Goal: Book appointment/travel/reservation

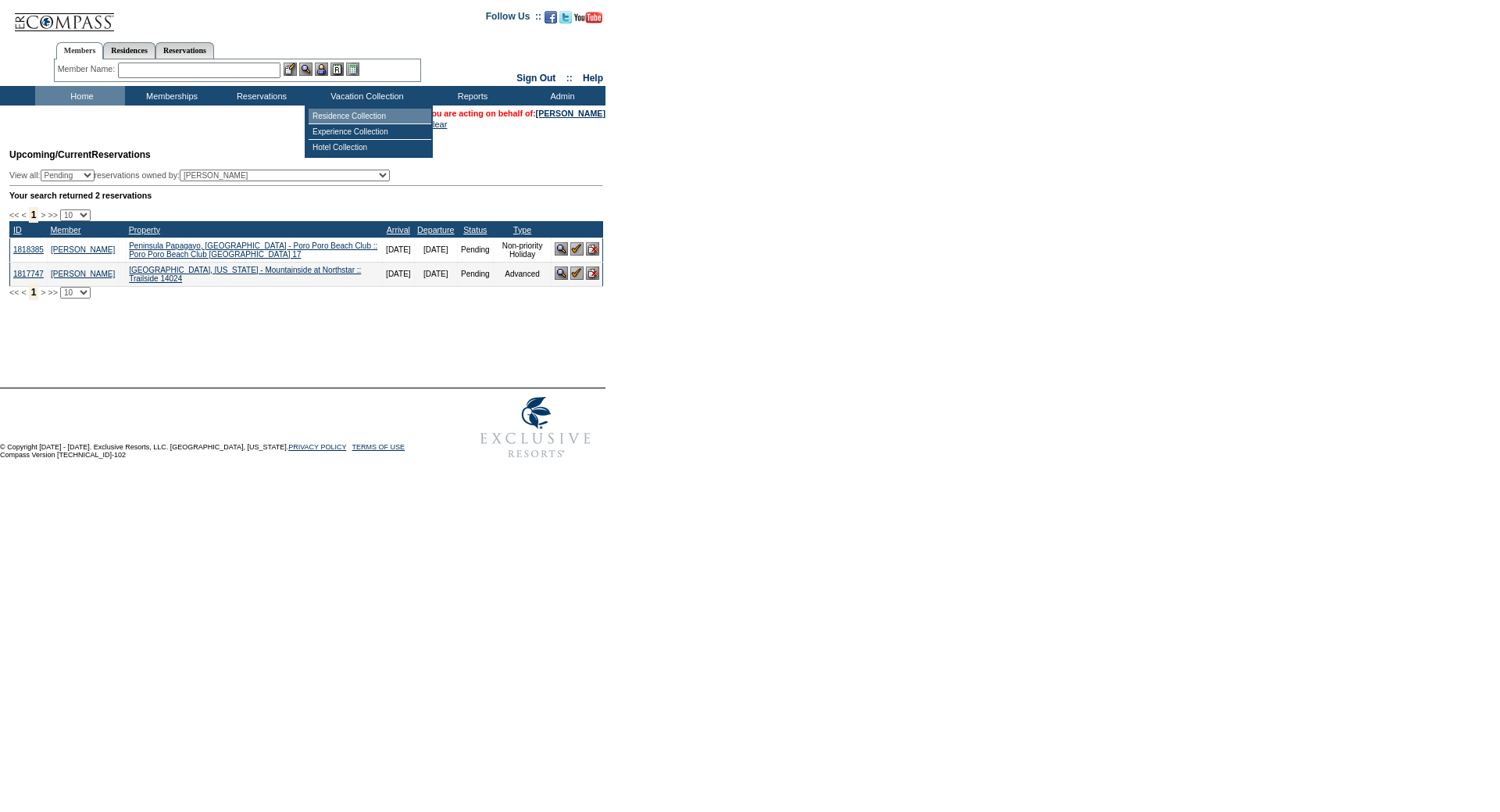
click at [342, 118] on td "Residence Collection" at bounding box center [370, 116] width 123 height 15
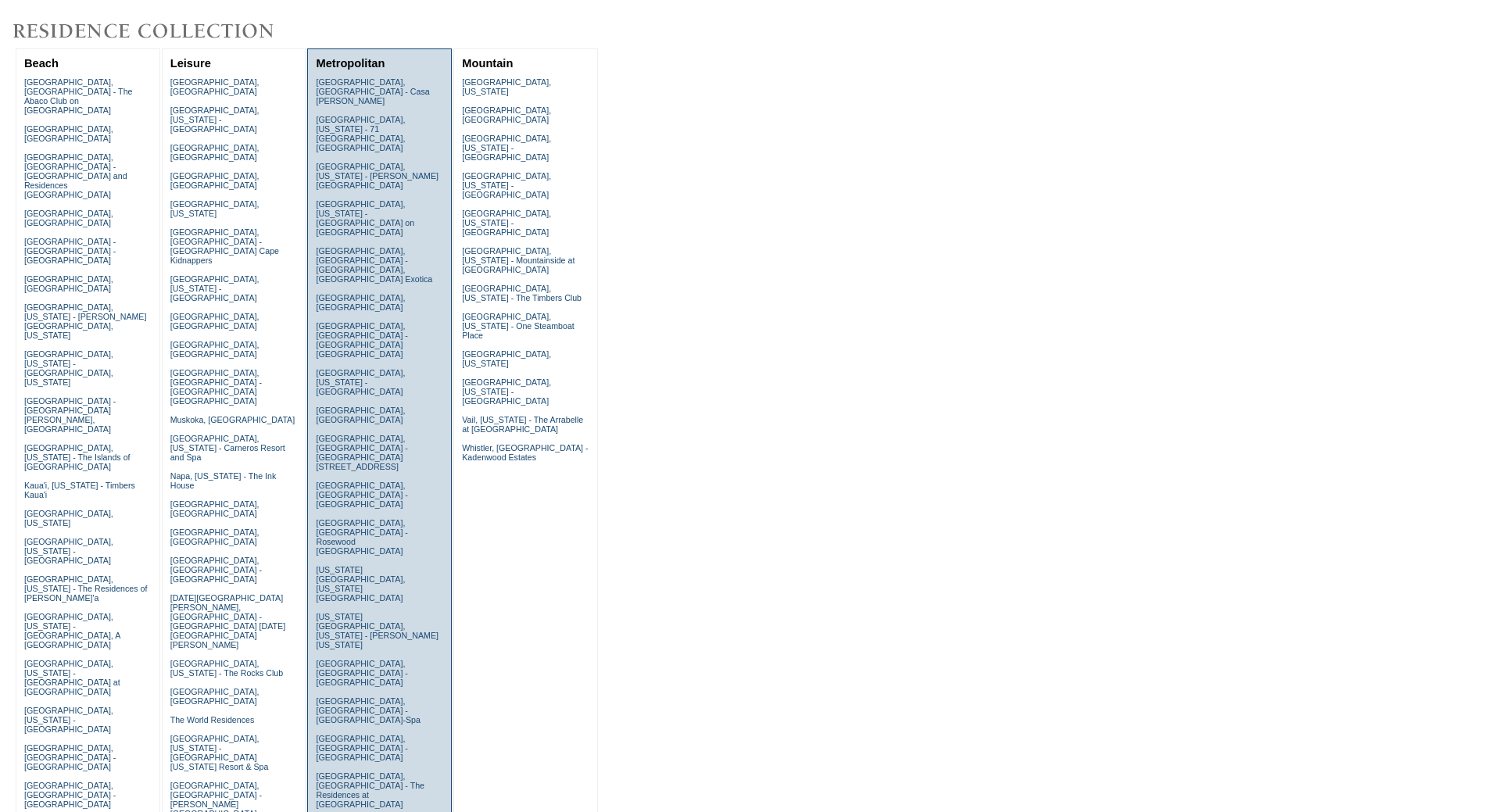
scroll to position [417, 0]
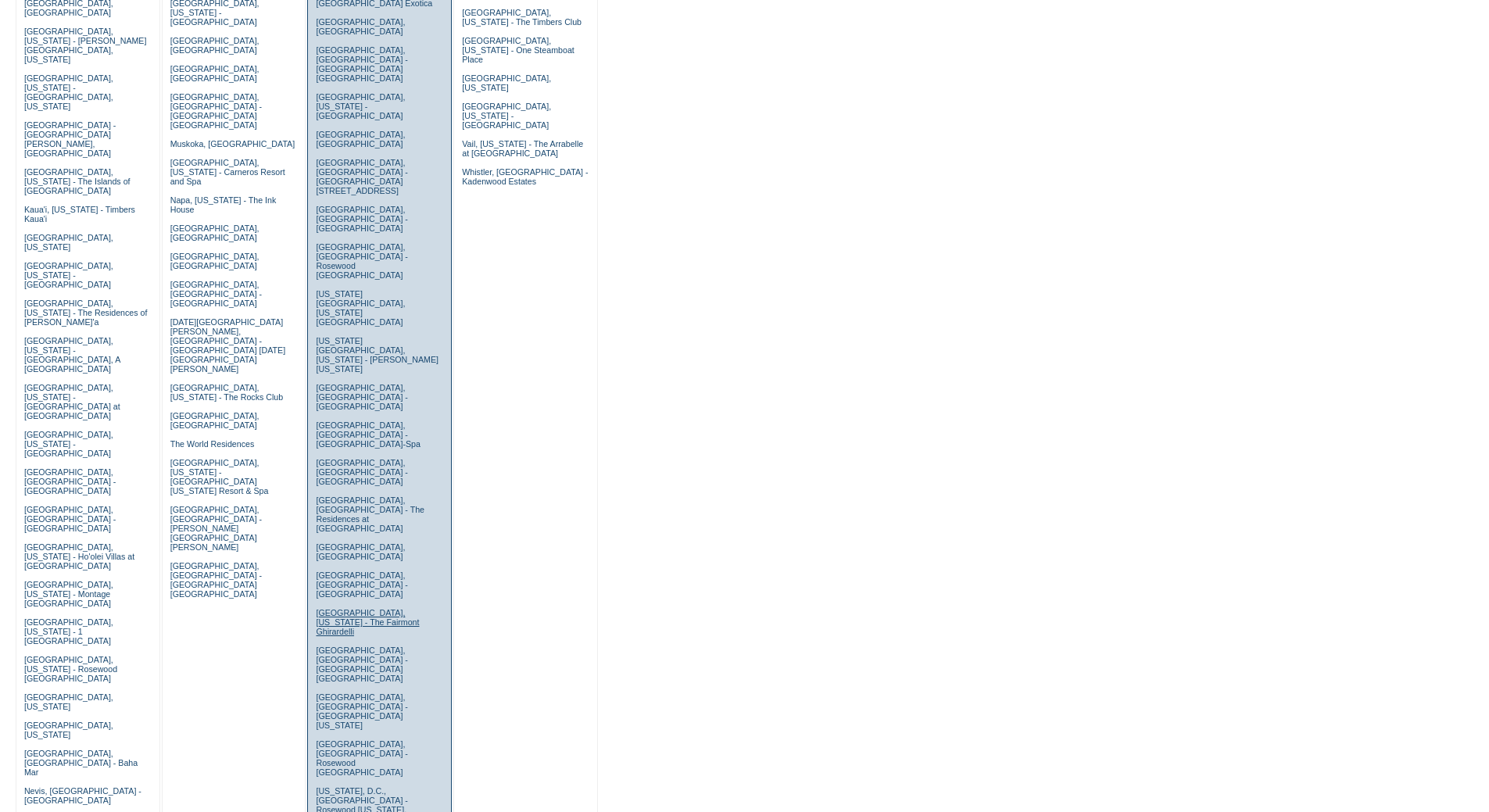
click at [349, 608] on link "San Francisco, California - The Fairmont Ghirardelli" at bounding box center [367, 622] width 103 height 28
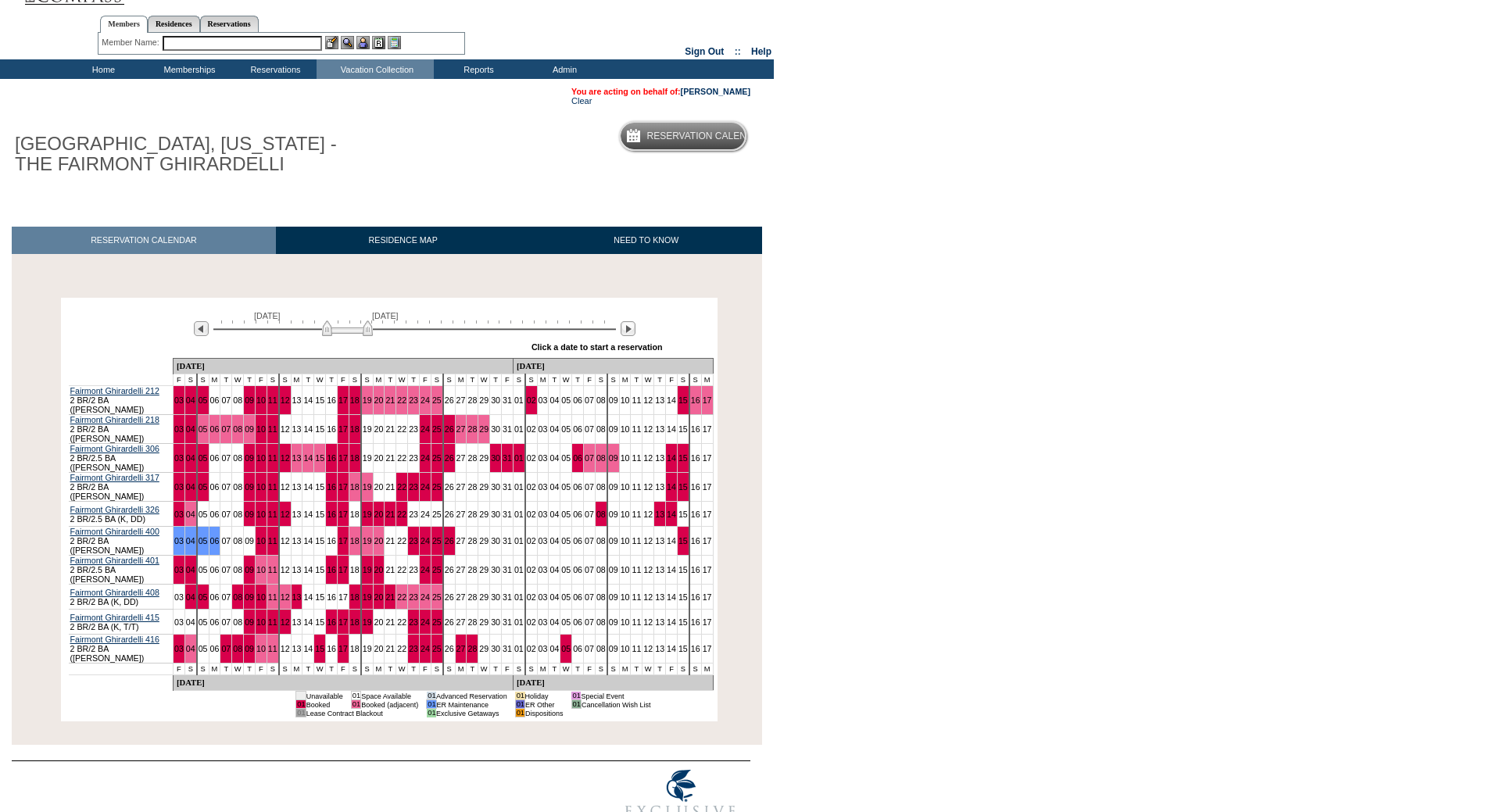
scroll to position [40, 0]
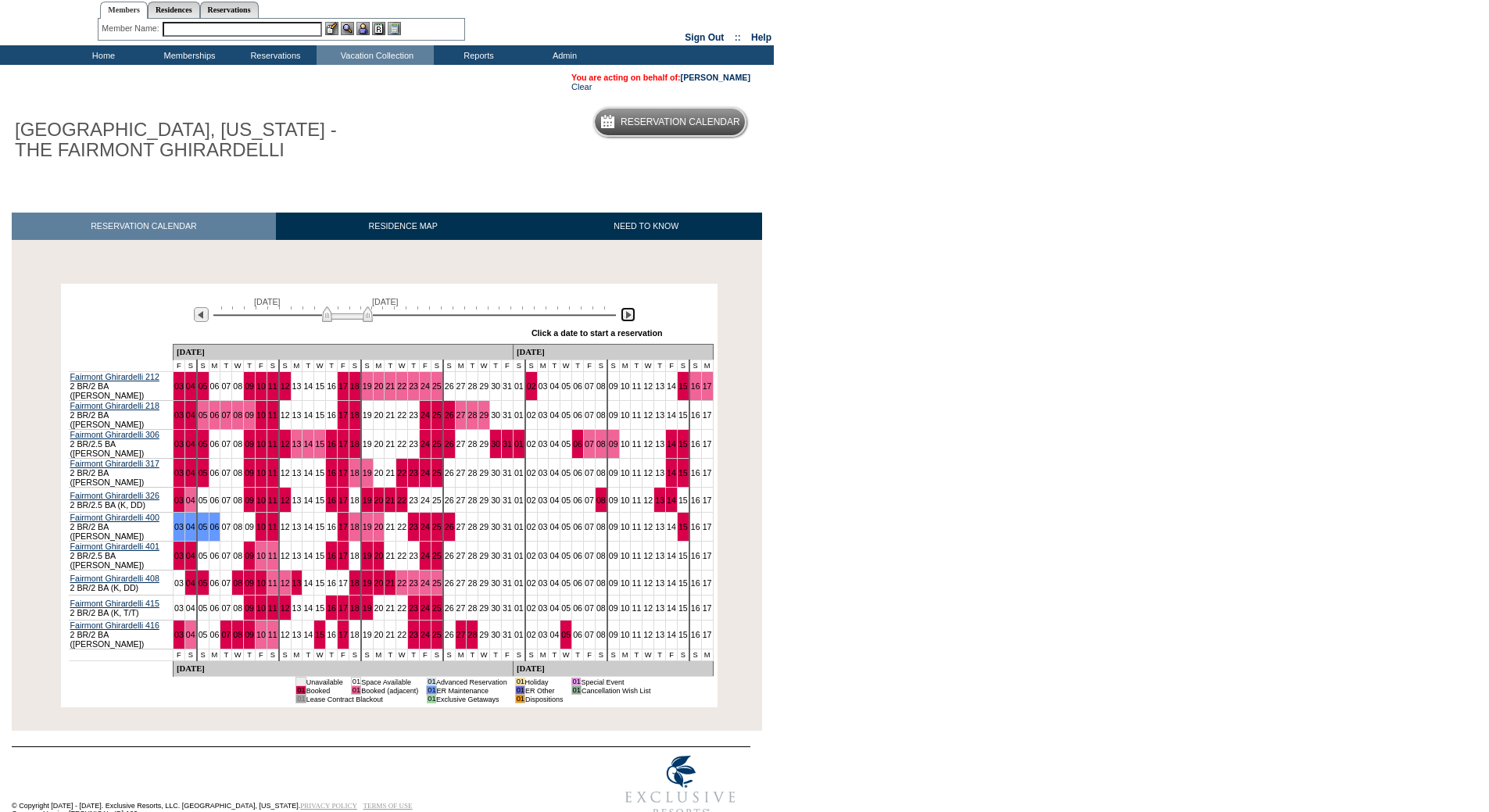
click at [627, 317] on img at bounding box center [628, 314] width 14 height 14
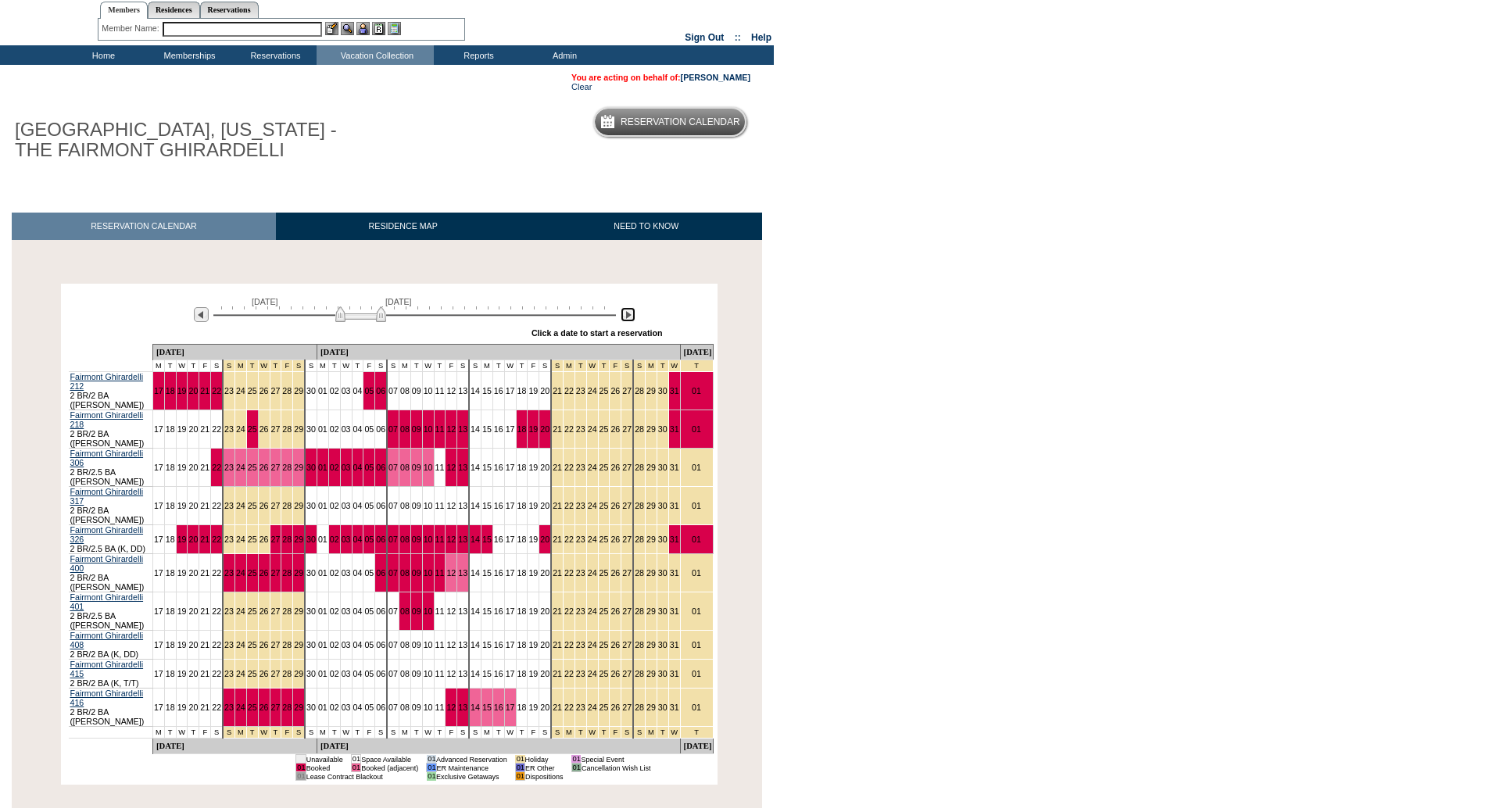
click at [627, 317] on img at bounding box center [628, 314] width 14 height 14
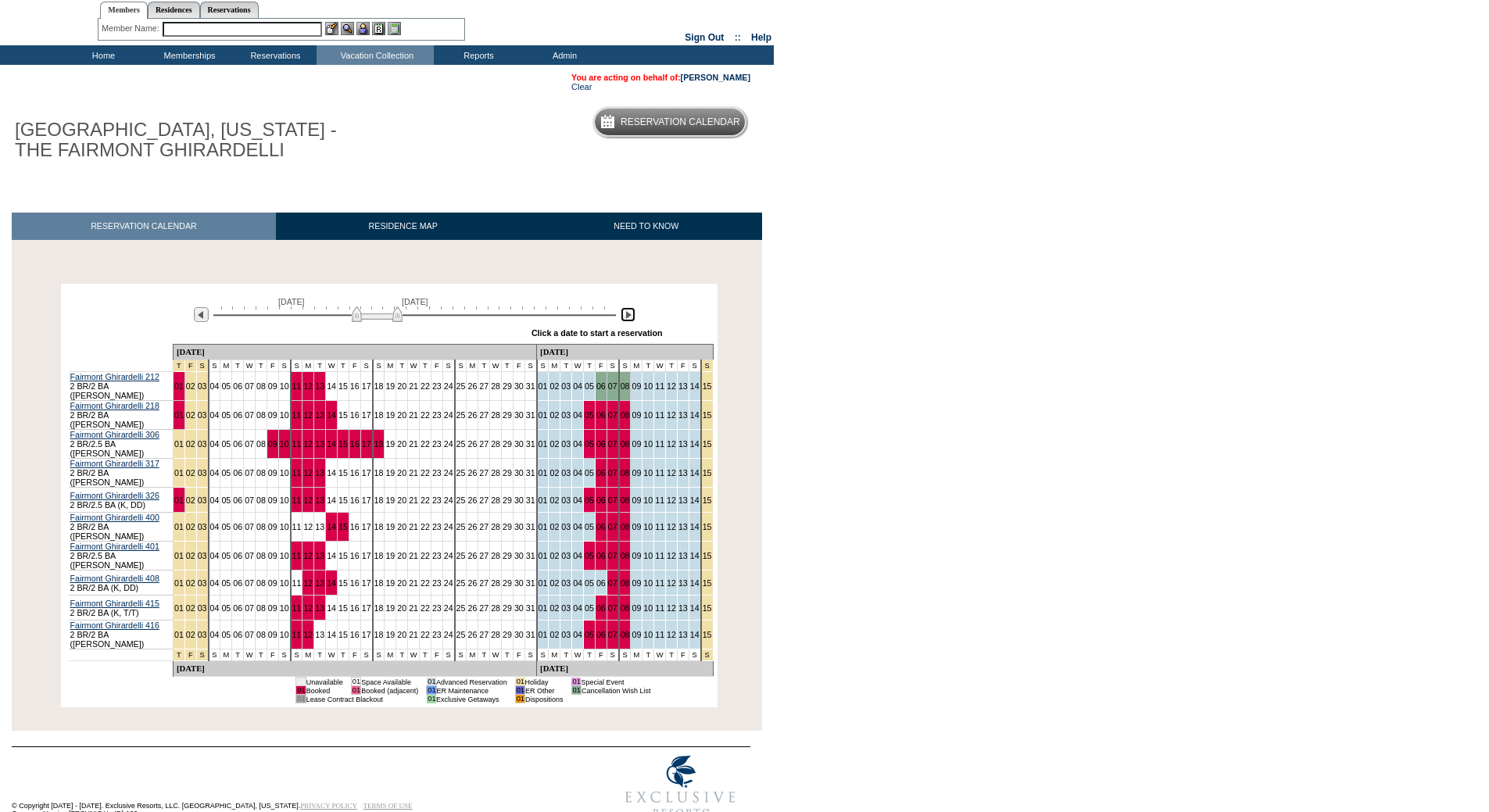
click at [398, 317] on img at bounding box center [376, 314] width 51 height 15
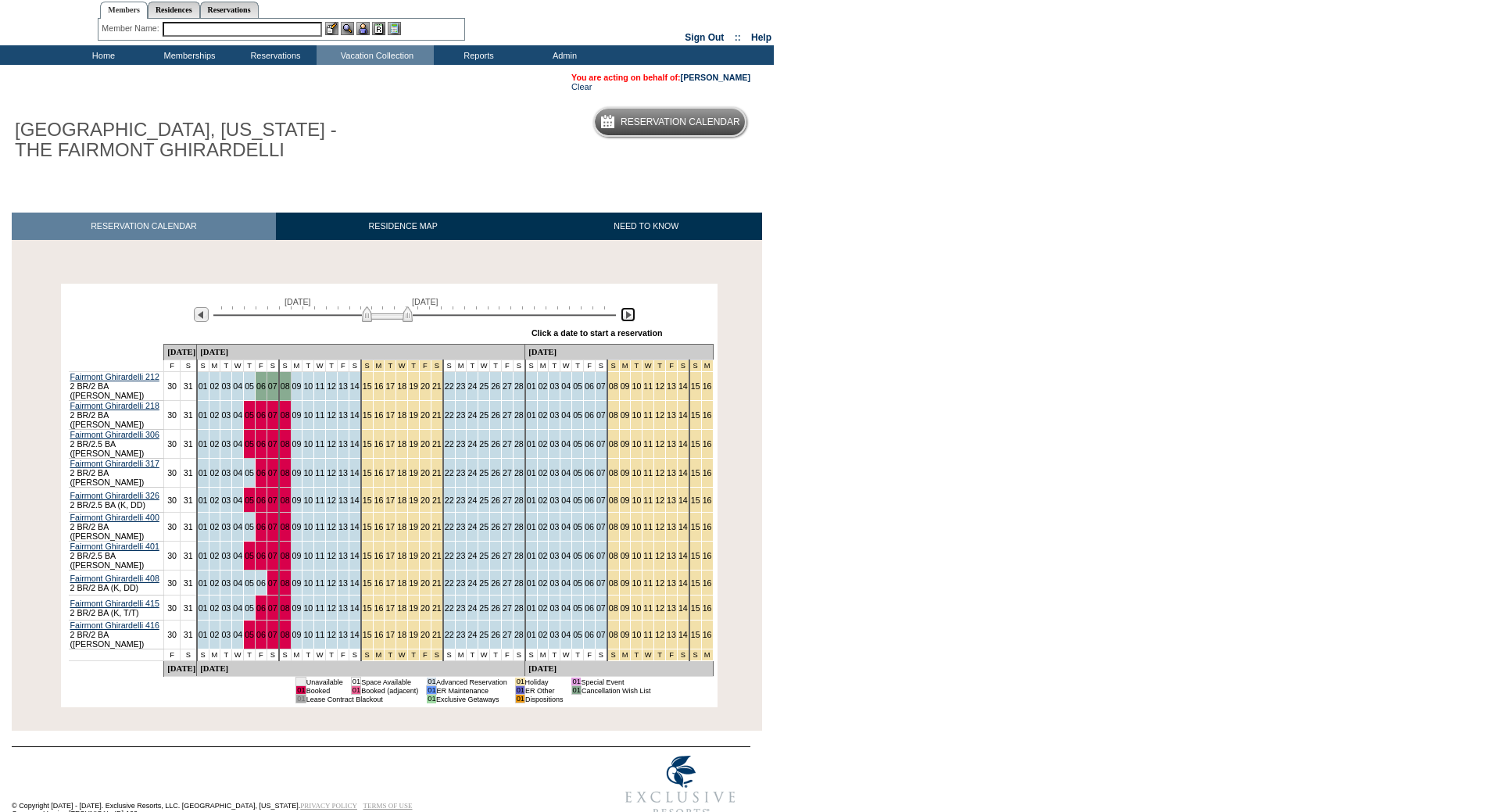
click at [406, 317] on img at bounding box center [387, 314] width 51 height 15
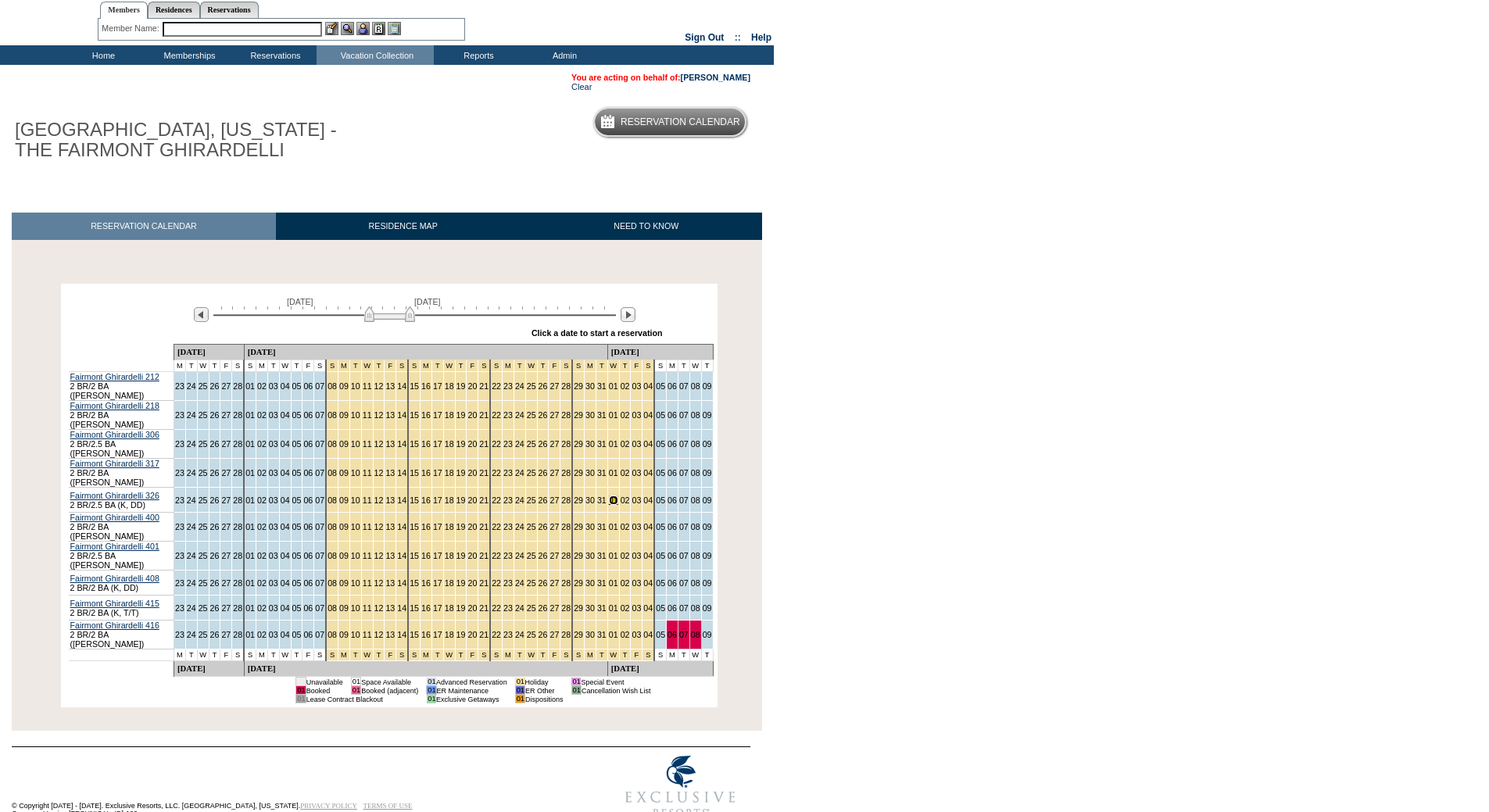
click at [609, 495] on link "01" at bounding box center [614, 500] width 10 height 10
